Goal: Task Accomplishment & Management: Use online tool/utility

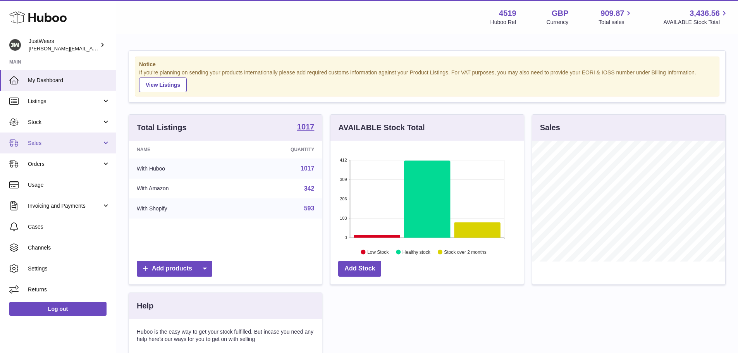
scroll to position [121, 193]
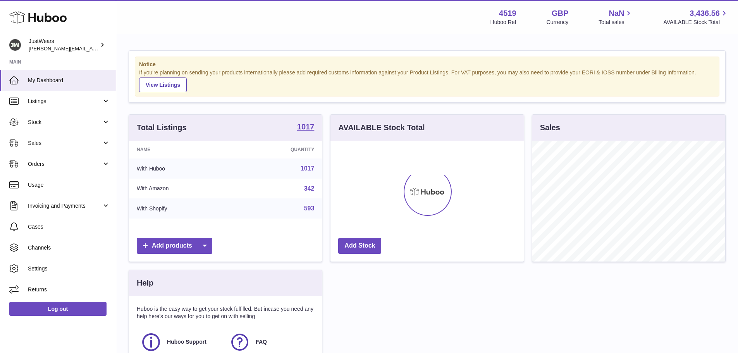
scroll to position [121, 193]
click at [105, 143] on link "Sales" at bounding box center [58, 142] width 116 height 21
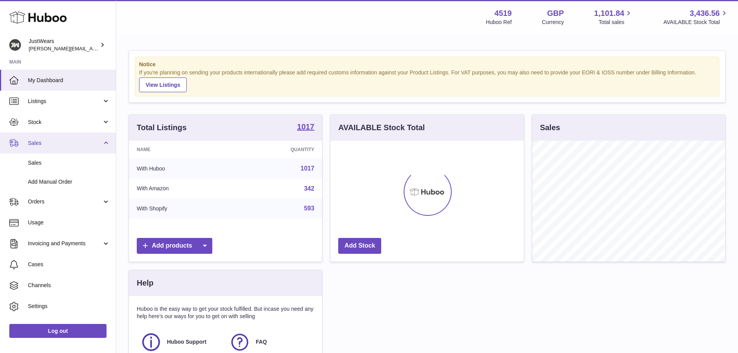
scroll to position [0, 0]
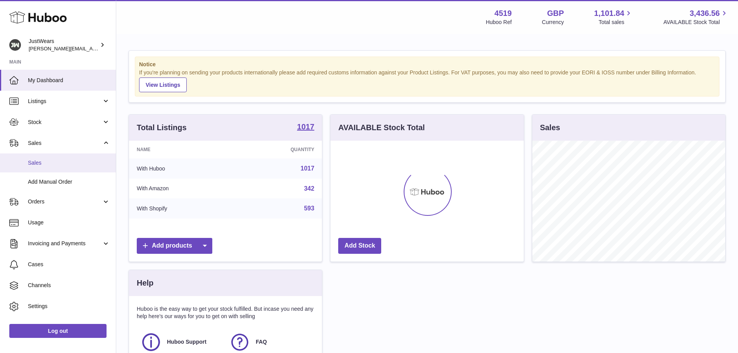
click at [65, 162] on span "Sales" at bounding box center [69, 162] width 82 height 7
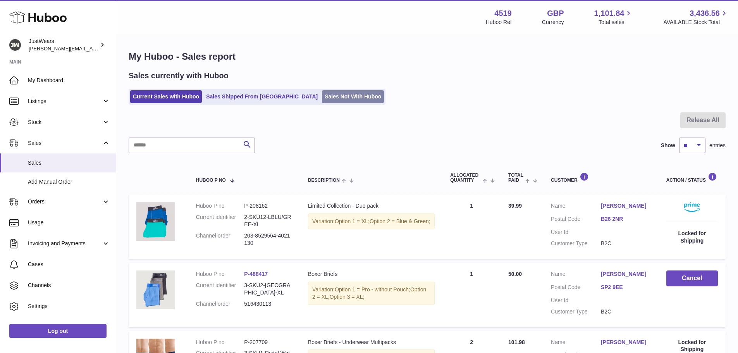
click at [322, 101] on link "Sales Not With Huboo" at bounding box center [353, 96] width 62 height 13
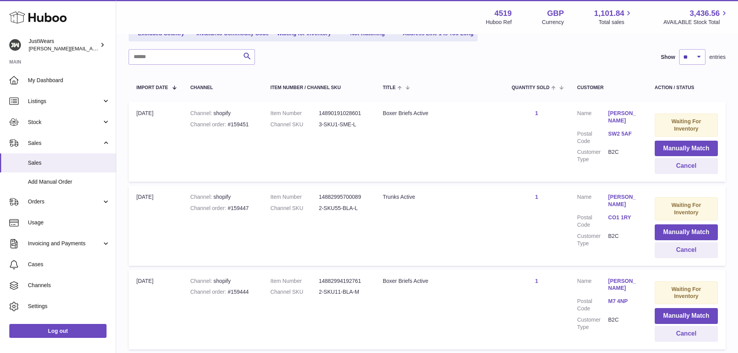
scroll to position [116, 0]
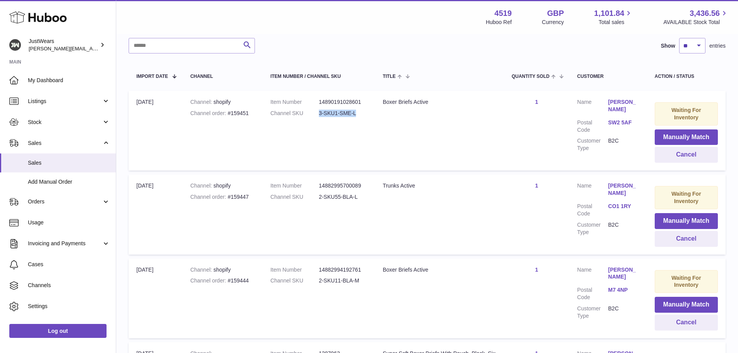
drag, startPoint x: 319, startPoint y: 112, endPoint x: 356, endPoint y: 115, distance: 36.5
click at [356, 115] on dd "3-SKU1-SME-L" at bounding box center [343, 113] width 48 height 7
copy dd "3-SKU1-SME-L"
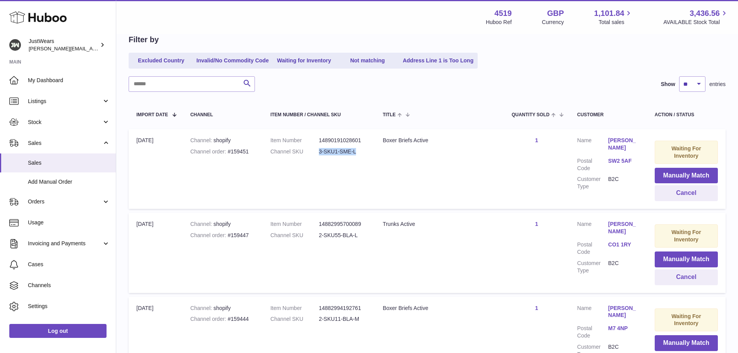
scroll to position [77, 0]
click at [673, 175] on button "Manually Match" at bounding box center [686, 176] width 63 height 16
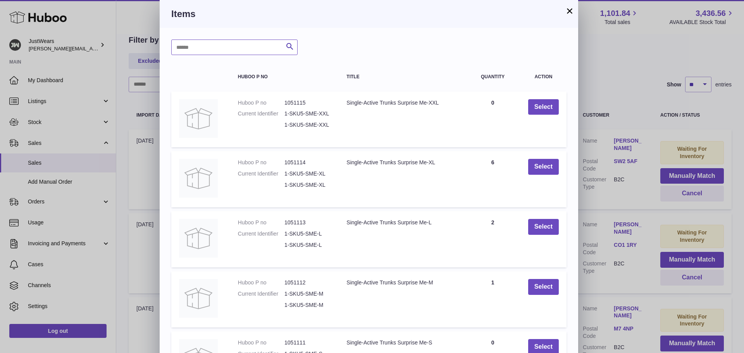
click at [202, 45] on input "text" at bounding box center [234, 47] width 126 height 15
paste input "**********"
drag, startPoint x: 198, startPoint y: 48, endPoint x: 208, endPoint y: 48, distance: 10.5
click at [208, 48] on input "**********" at bounding box center [234, 47] width 126 height 15
type input "**********"
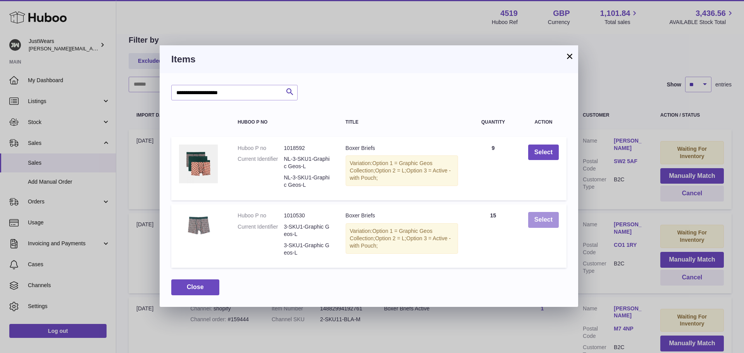
click at [547, 219] on button "Select" at bounding box center [543, 220] width 31 height 16
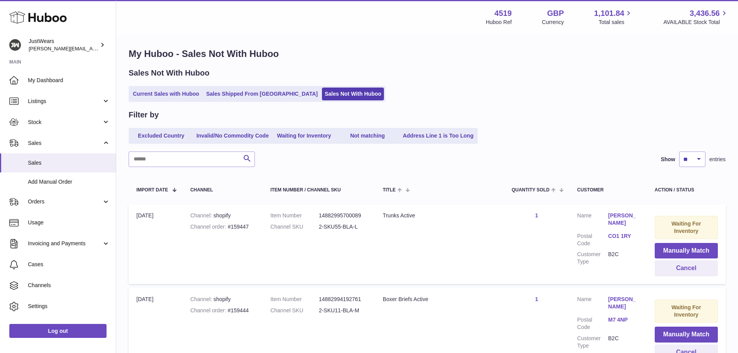
scroll to position [0, 0]
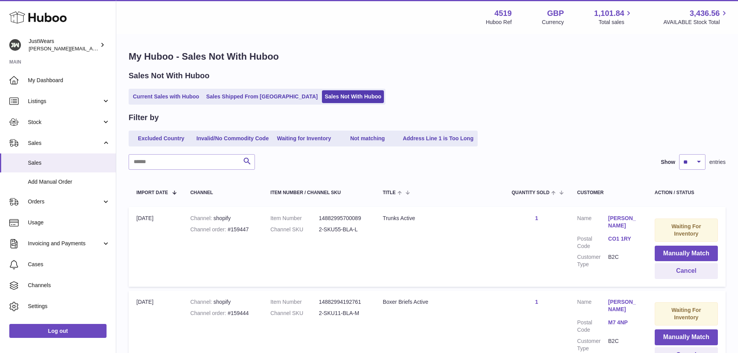
click at [336, 34] on div "Menu Huboo 4519 Huboo Ref GBP Currency 1,101.84 Total sales 3,436.56 AVAILABLE …" at bounding box center [427, 318] width 622 height 637
